Goal: Navigation & Orientation: Find specific page/section

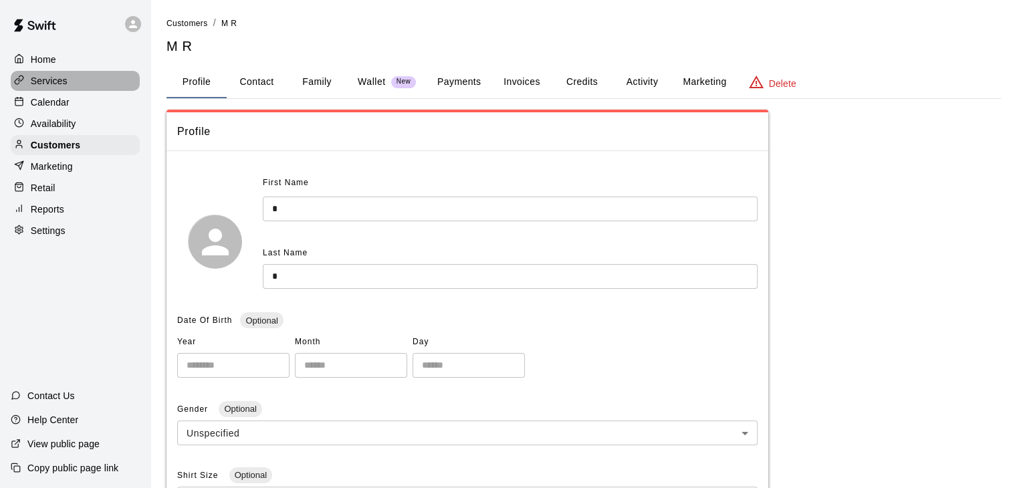
click at [58, 84] on p "Services" at bounding box center [49, 80] width 37 height 13
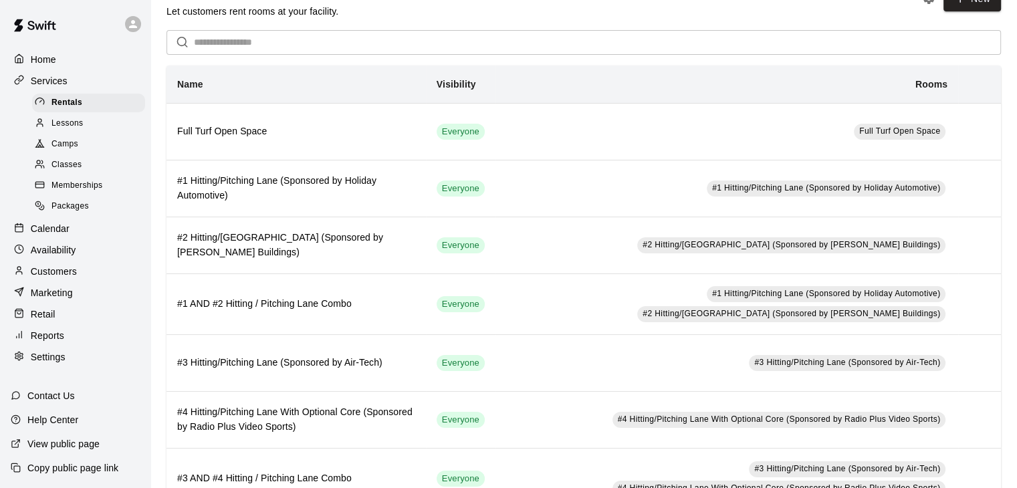
scroll to position [23, 0]
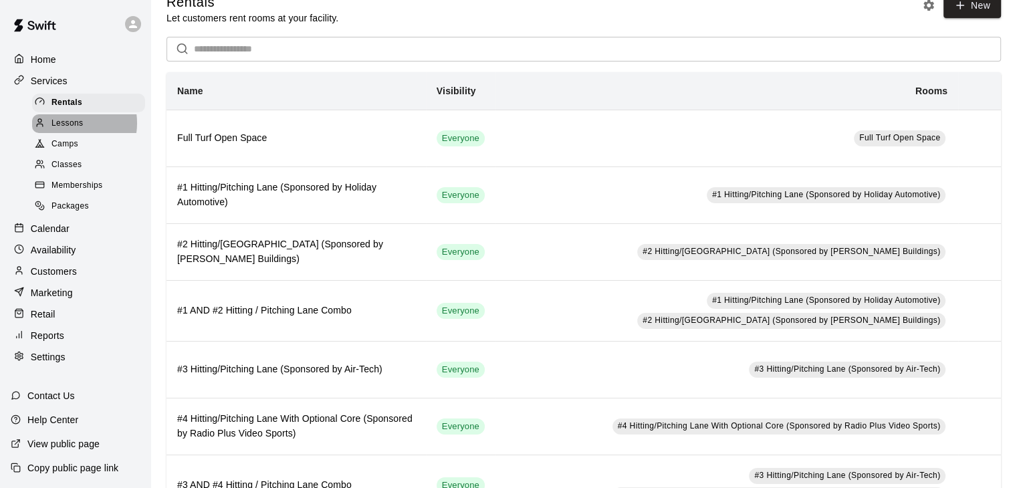
click at [69, 126] on span "Lessons" at bounding box center [68, 123] width 32 height 13
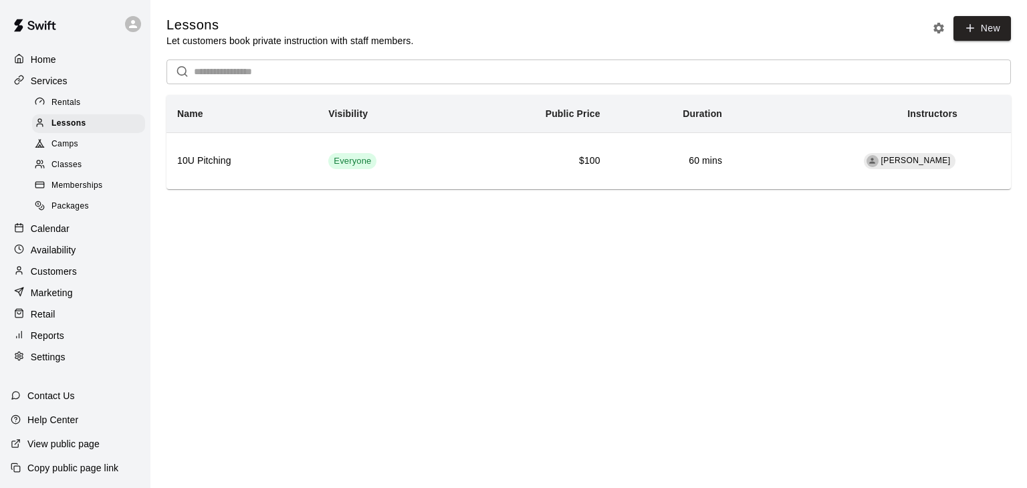
click at [64, 102] on span "Rentals" at bounding box center [66, 102] width 29 height 13
